Goal: Find specific page/section: Find specific page/section

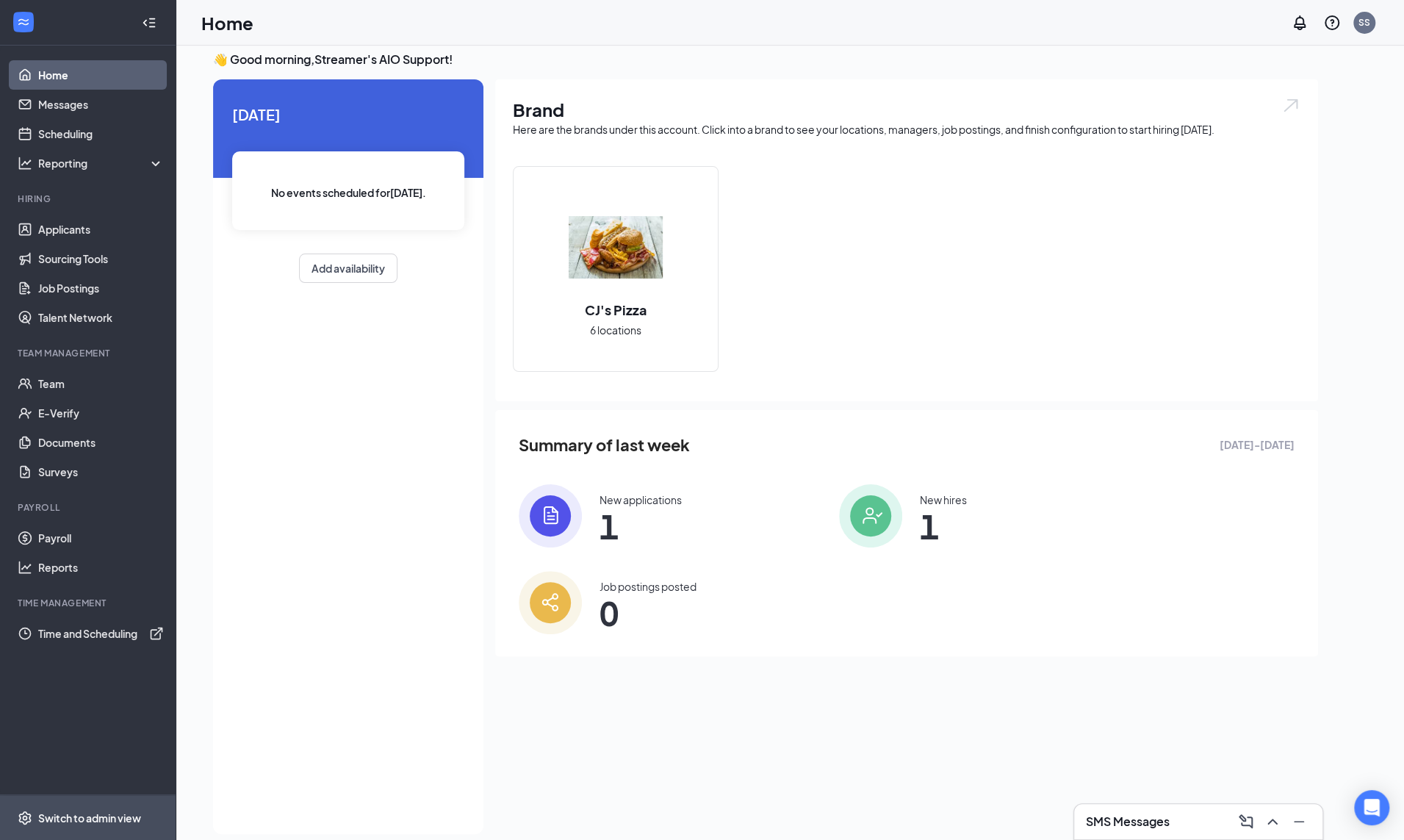
scroll to position [31, 0]
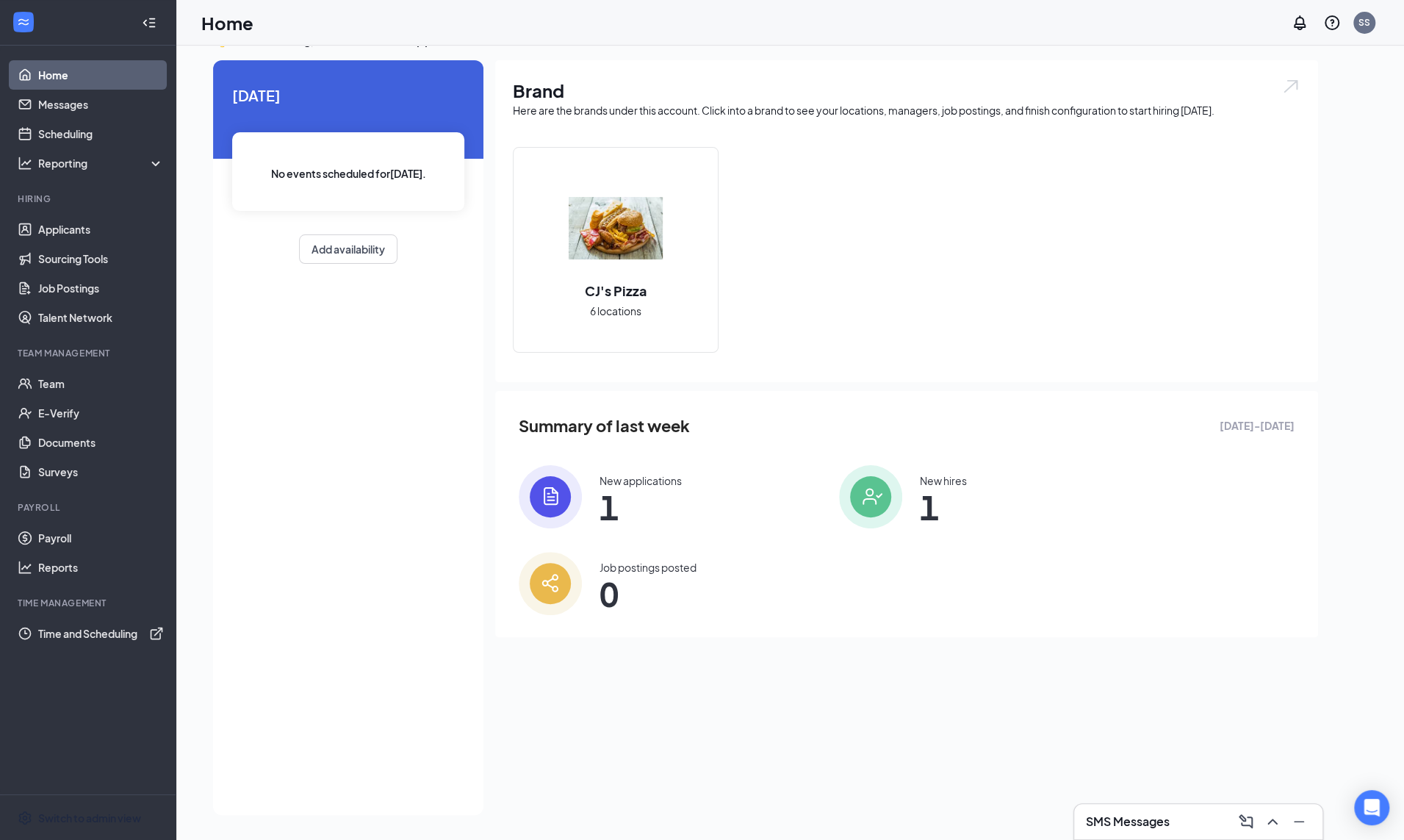
click at [87, 816] on div "Switch to admin view" at bounding box center [89, 817] width 103 height 14
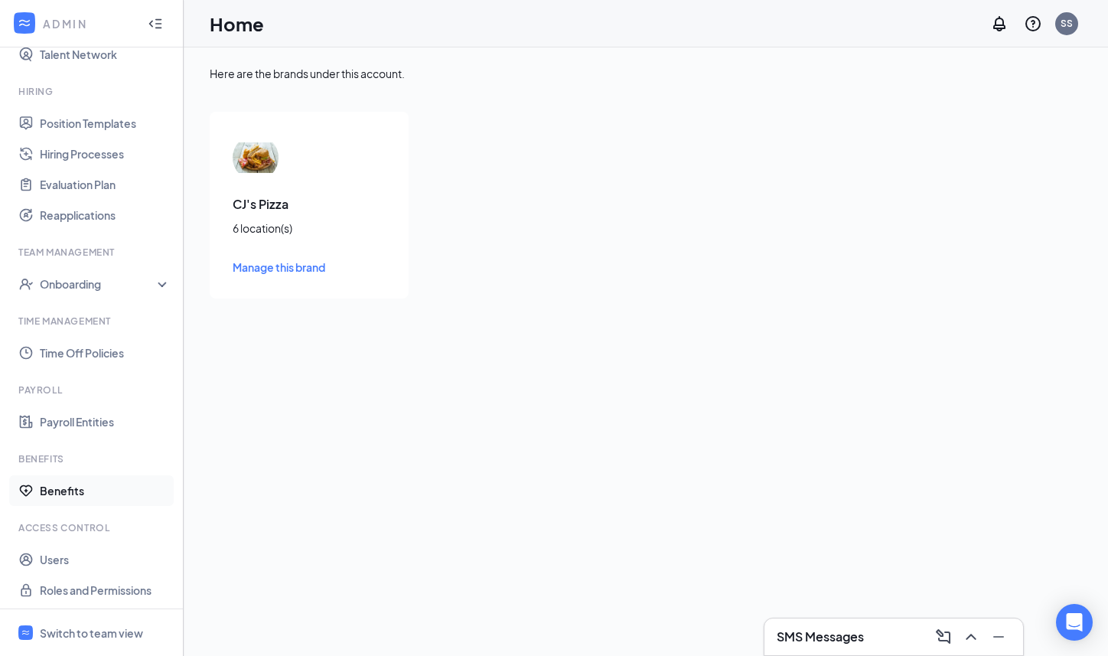
scroll to position [379, 0]
click at [67, 423] on link "Payroll Entities" at bounding box center [105, 418] width 131 height 31
